Goal: Information Seeking & Learning: Learn about a topic

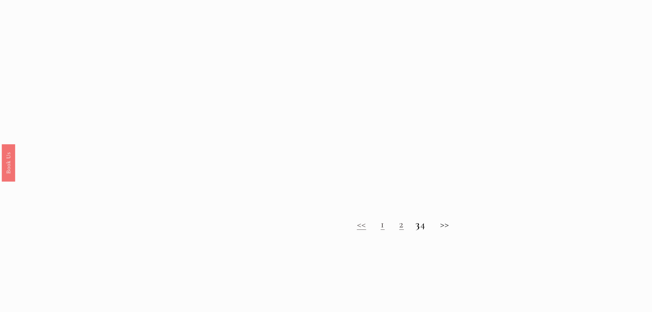
scroll to position [685, 0]
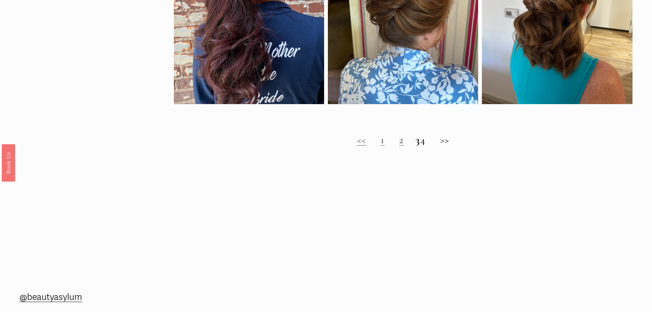
click at [399, 146] on link "2" at bounding box center [401, 140] width 5 height 13
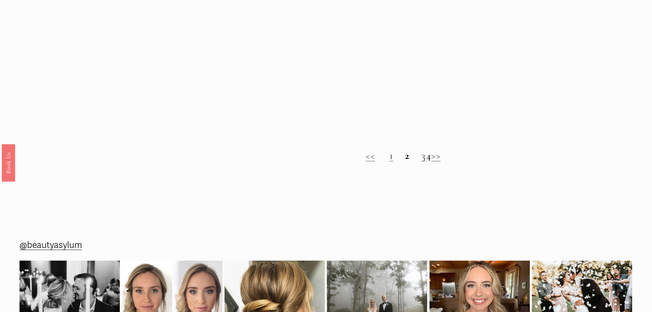
scroll to position [719, 0]
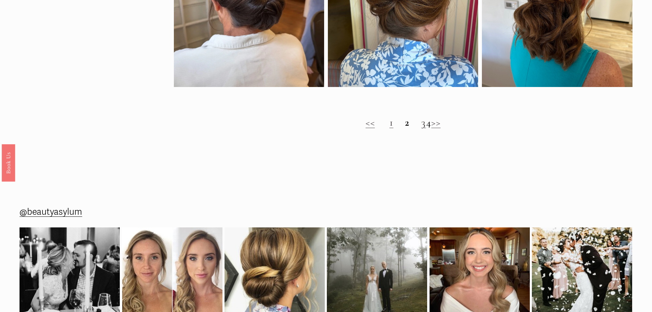
click at [390, 129] on link "1" at bounding box center [392, 122] width 4 height 13
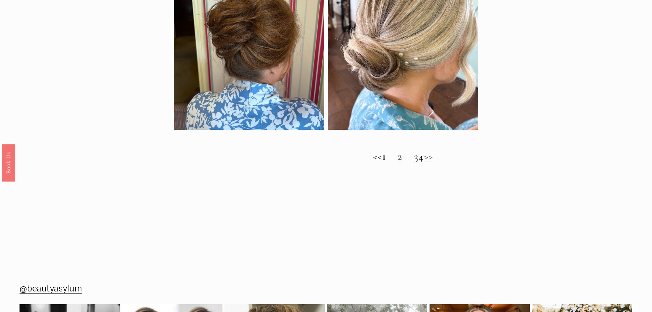
scroll to position [685, 0]
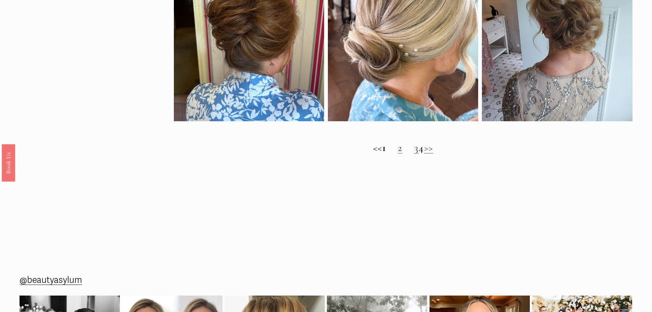
click at [414, 154] on link "3" at bounding box center [416, 147] width 5 height 13
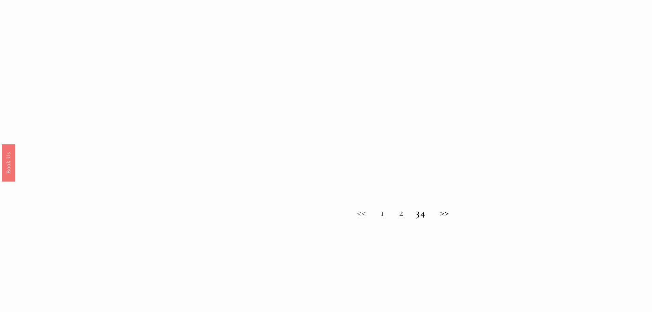
scroll to position [685, 0]
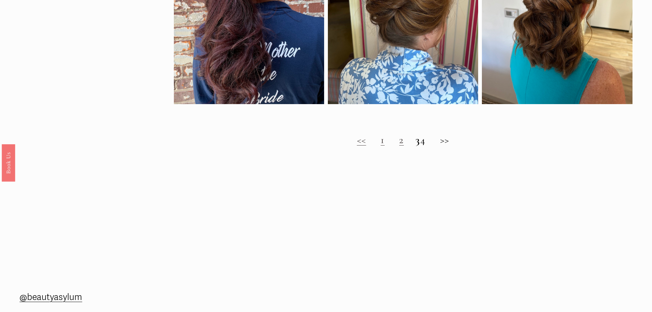
click at [430, 146] on h2 "<< 1 2 3 4 >>" at bounding box center [403, 140] width 459 height 12
click at [379, 146] on h2 "<< 1 2 3 4 >>" at bounding box center [403, 140] width 459 height 12
click at [416, 146] on strong "3" at bounding box center [418, 140] width 5 height 13
